Goal: Information Seeking & Learning: Learn about a topic

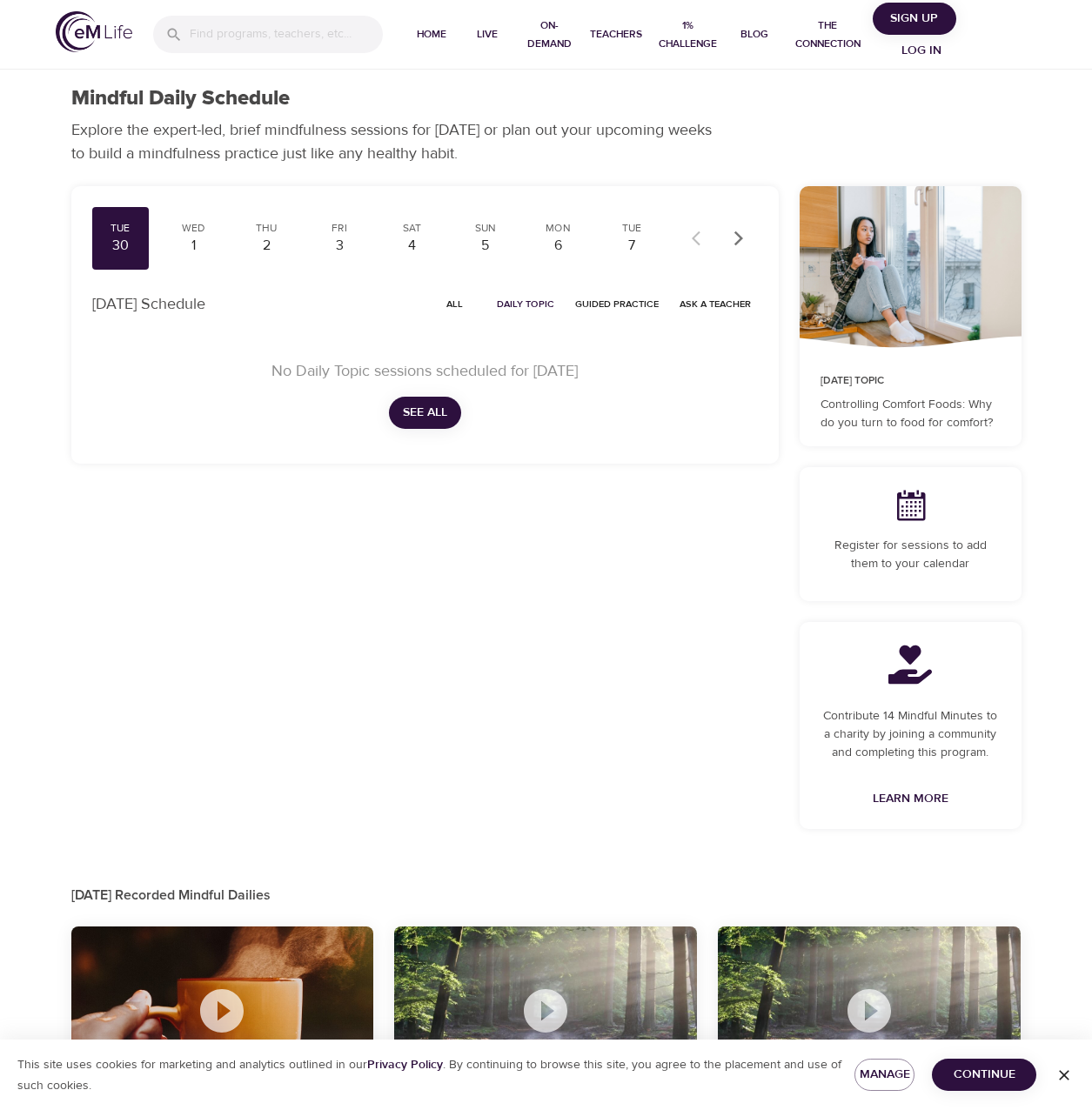
click at [931, 50] on span "Log in" at bounding box center [921, 51] width 69 height 22
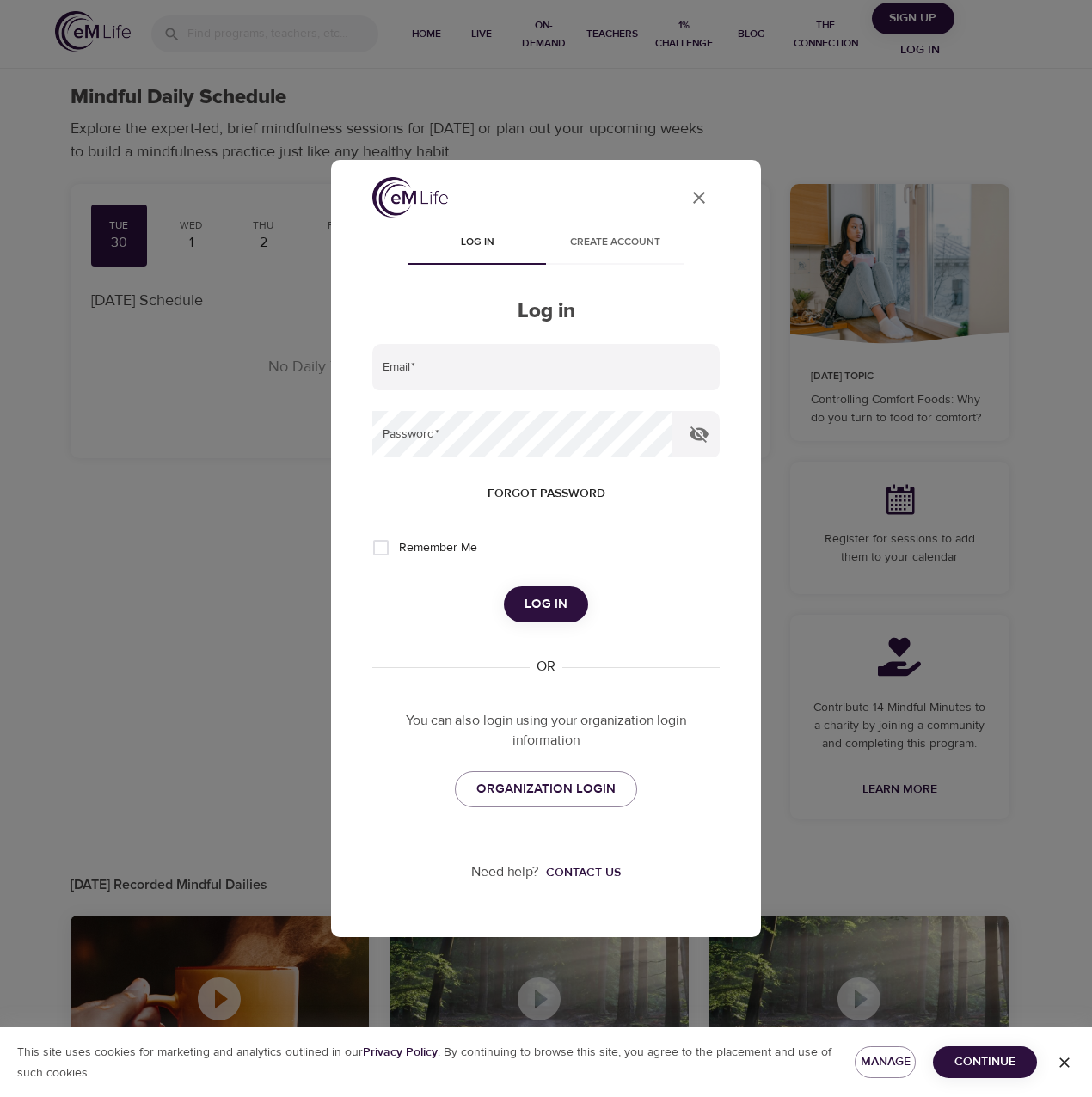
type input "[EMAIL_ADDRESS][DOMAIN_NAME]"
click at [560, 597] on span "Log in" at bounding box center [545, 605] width 43 height 23
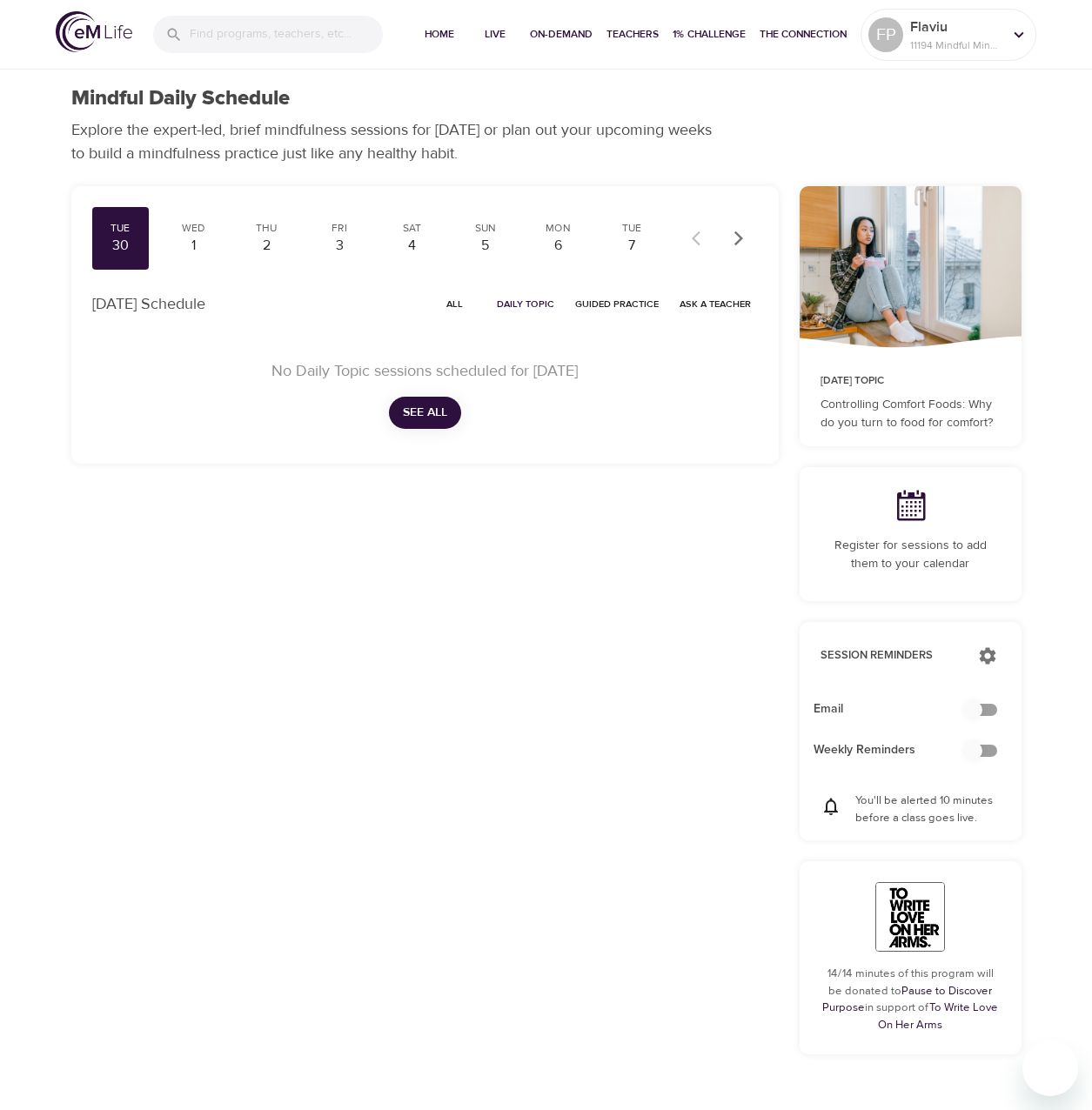
checkbox input "true"
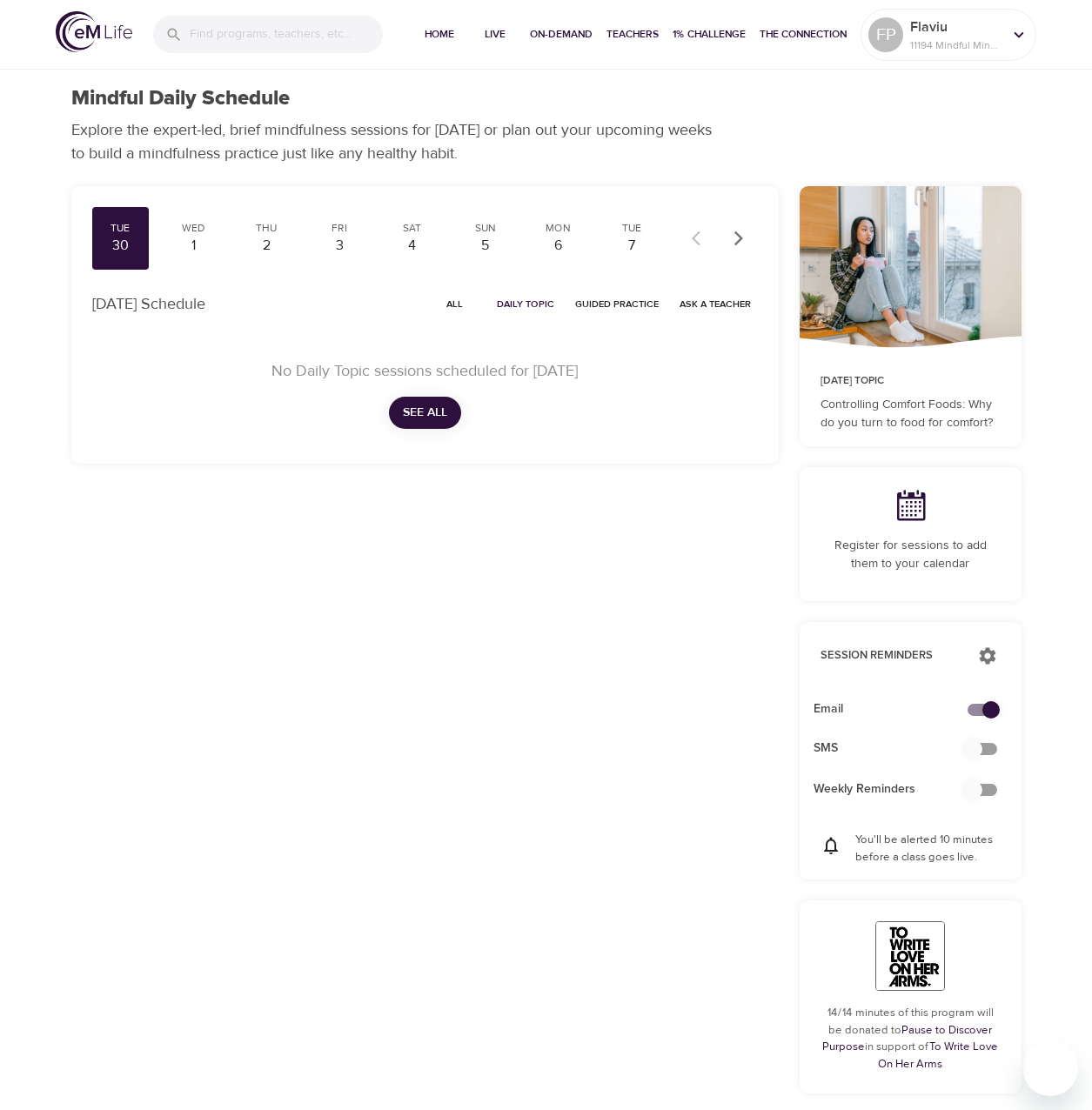
click at [461, 306] on span "All" at bounding box center [455, 304] width 41 height 16
click at [739, 235] on icon "button" at bounding box center [737, 237] width 9 height 14
click at [739, 234] on icon "button" at bounding box center [737, 237] width 9 height 14
click at [544, 234] on div "Mon" at bounding box center [558, 228] width 43 height 14
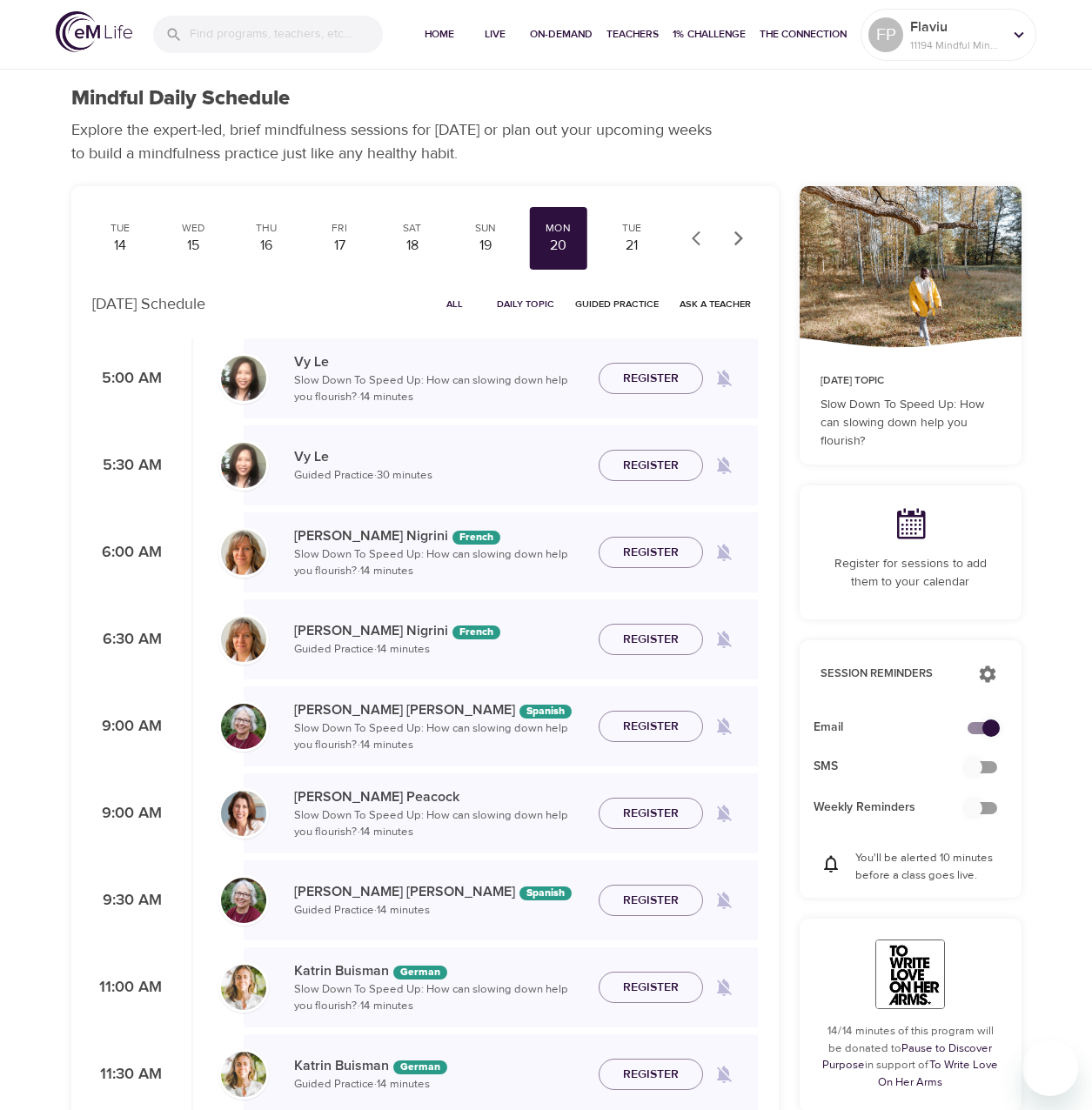
click at [740, 234] on icon "button" at bounding box center [738, 238] width 17 height 17
click at [184, 246] on div "22" at bounding box center [192, 245] width 43 height 20
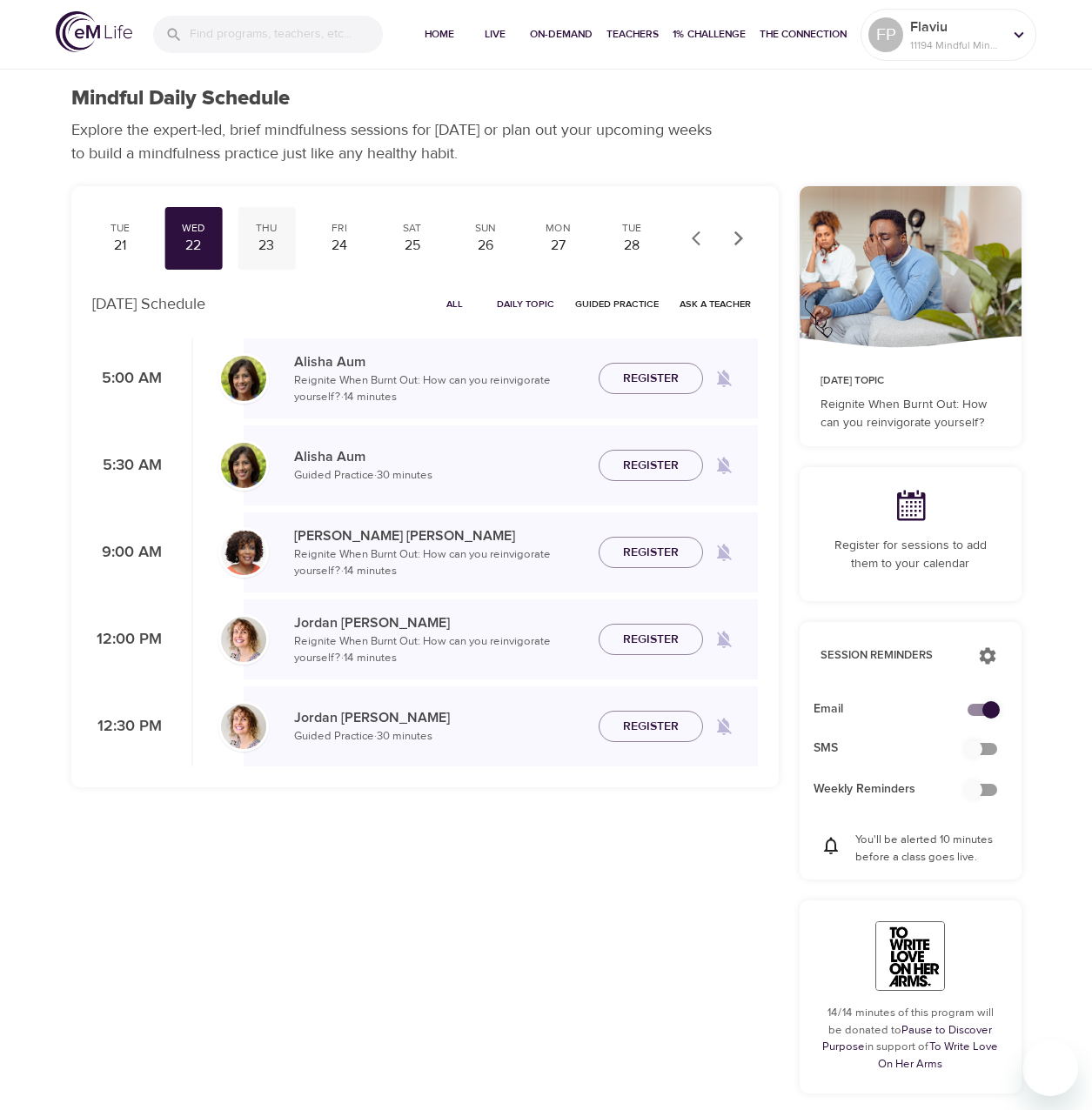
click at [267, 242] on div "23" at bounding box center [265, 245] width 43 height 20
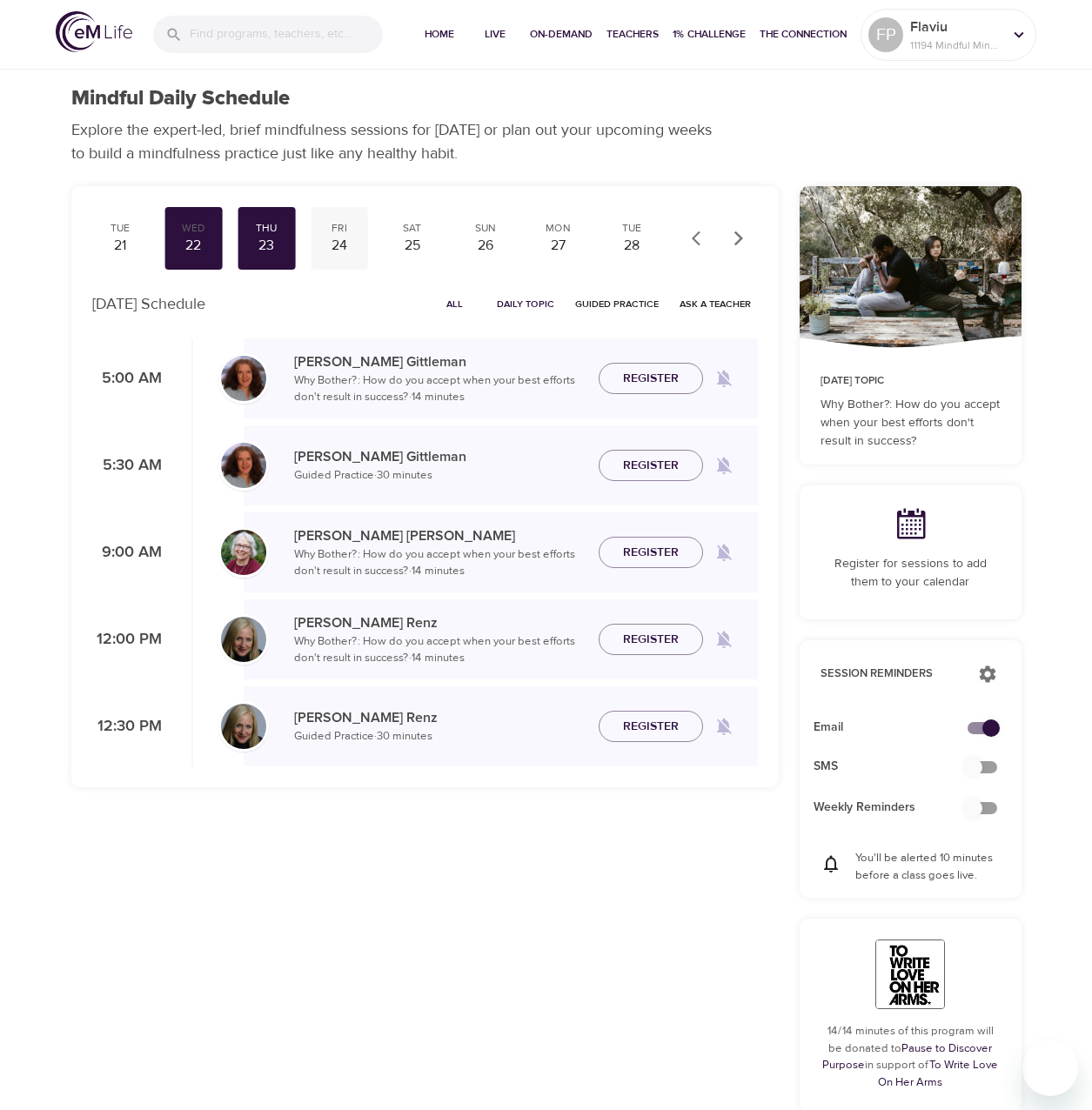
click at [345, 236] on div "24" at bounding box center [338, 245] width 43 height 20
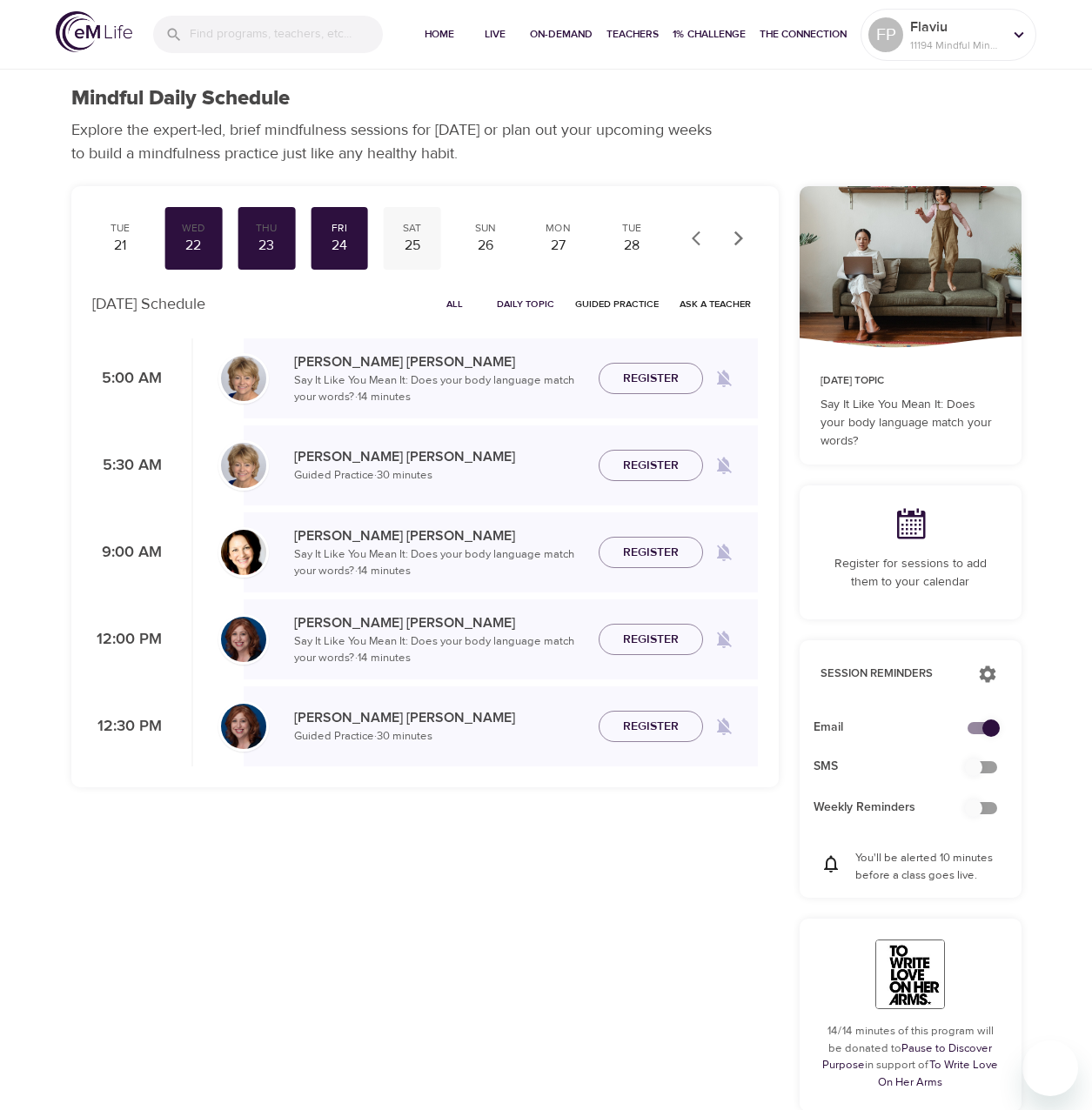
click at [415, 238] on div "25" at bounding box center [411, 245] width 43 height 20
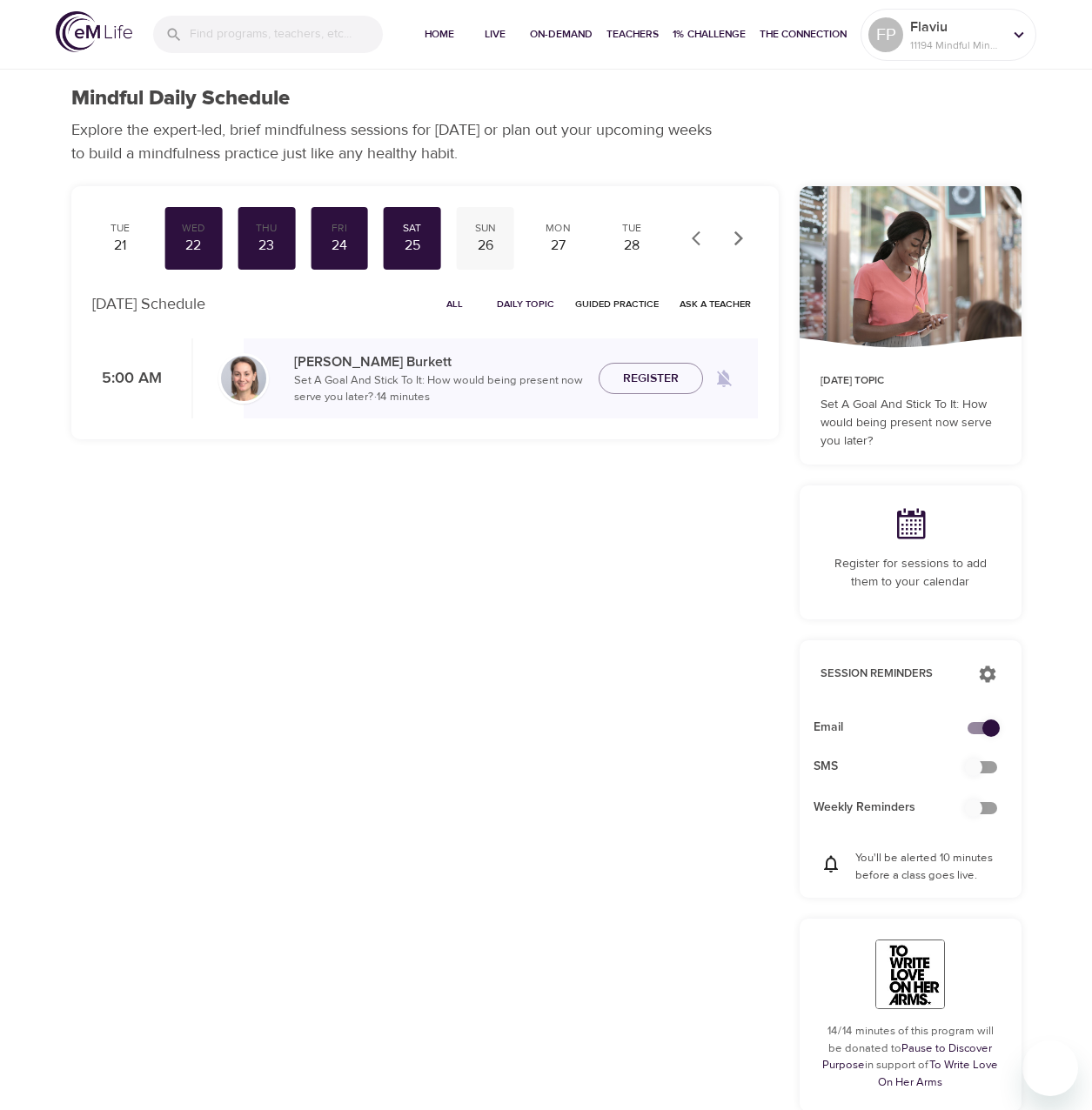
click at [462, 234] on div "Sun 26" at bounding box center [485, 237] width 58 height 62
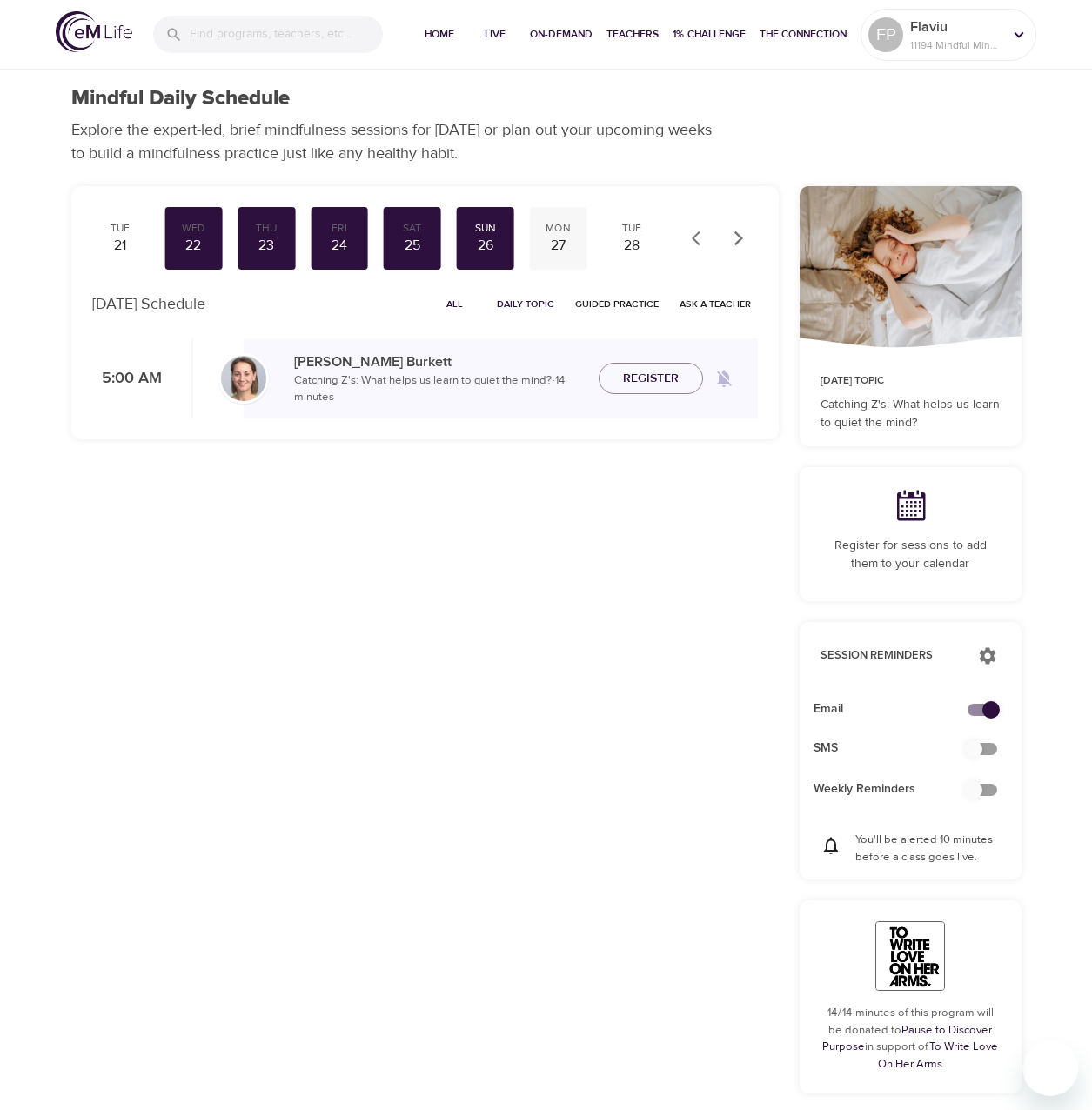
click at [547, 224] on div "Mon" at bounding box center [558, 228] width 43 height 14
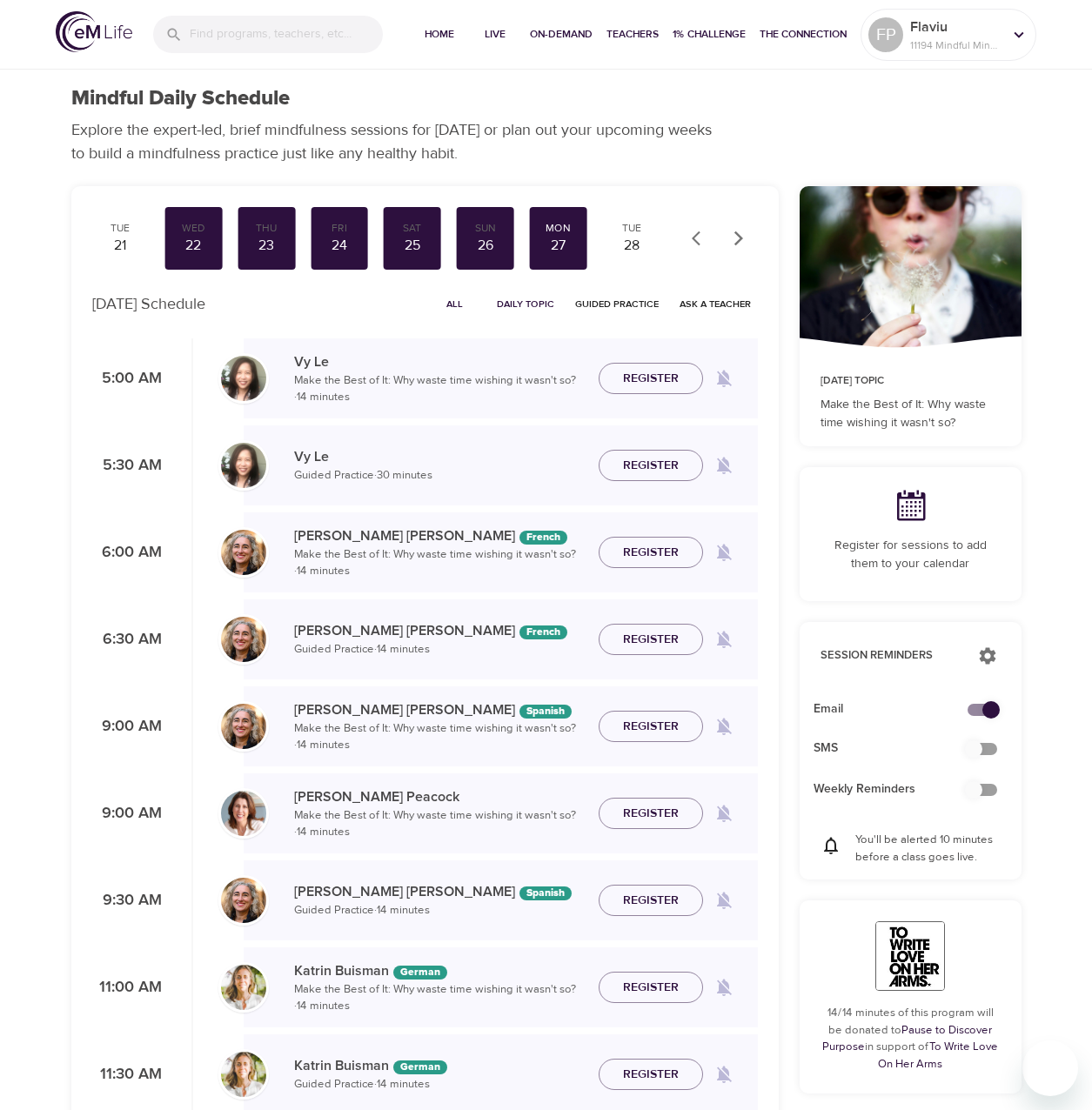
click at [32, 175] on div "Mindful Daily Schedule Explore the expert-led, brief mindfulness sessions for […" at bounding box center [546, 864] width 1092 height 1728
click at [647, 225] on div "Tue" at bounding box center [632, 228] width 43 height 14
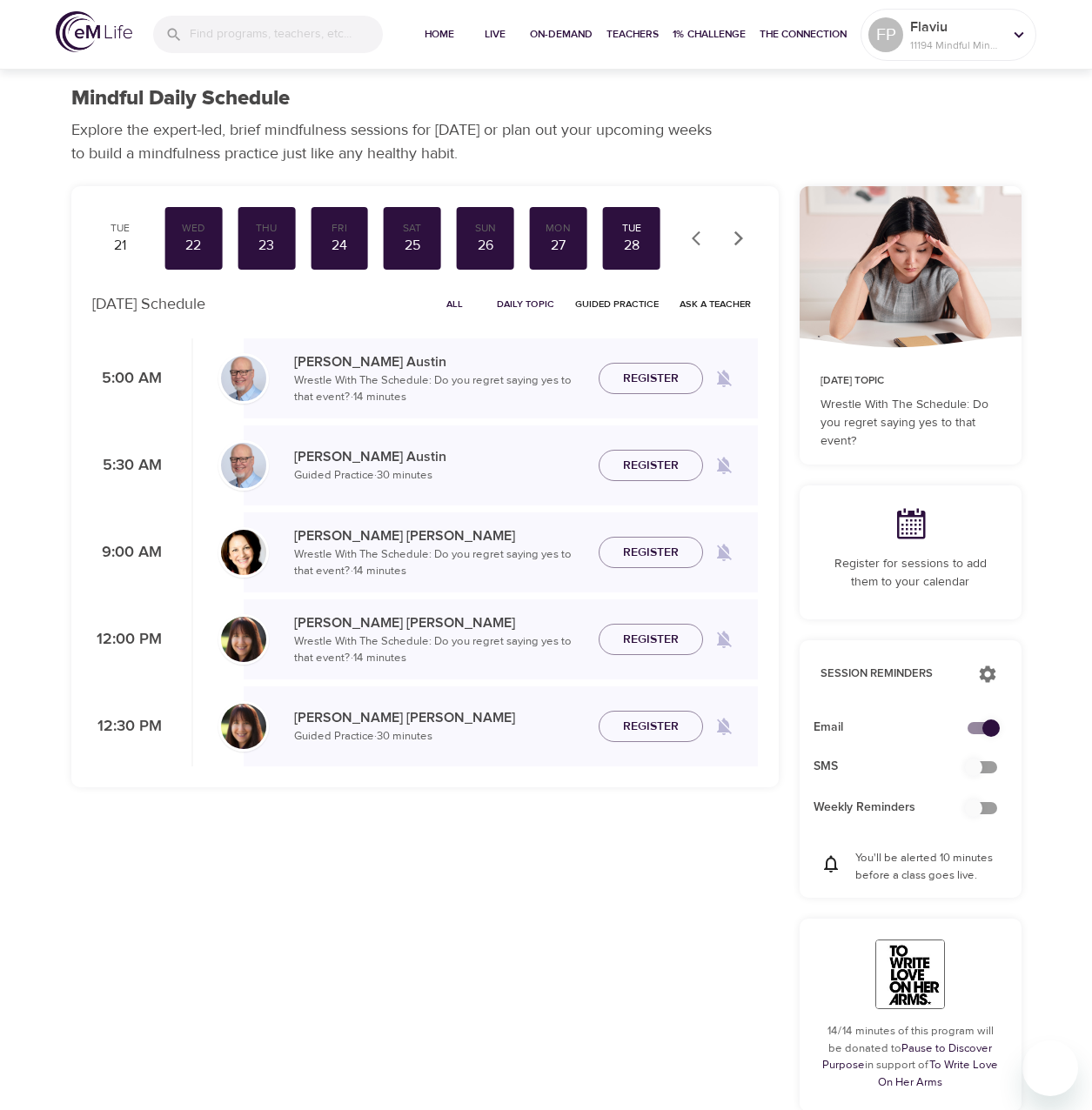
click at [734, 238] on icon "button" at bounding box center [738, 238] width 17 height 17
click at [638, 237] on div "29" at bounding box center [632, 245] width 43 height 20
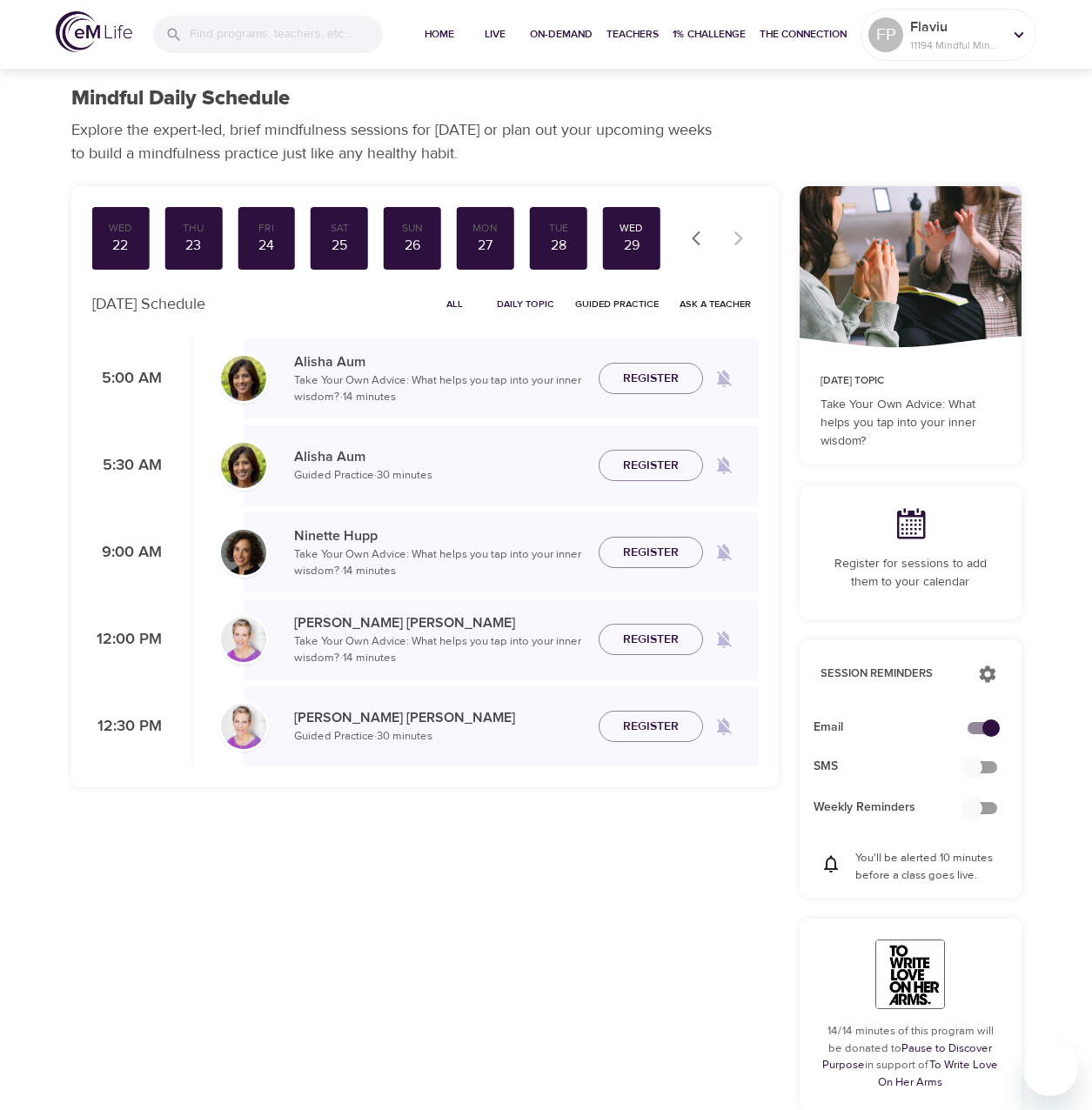
click at [739, 242] on div at bounding box center [720, 238] width 77 height 38
